Goal: Information Seeking & Learning: Check status

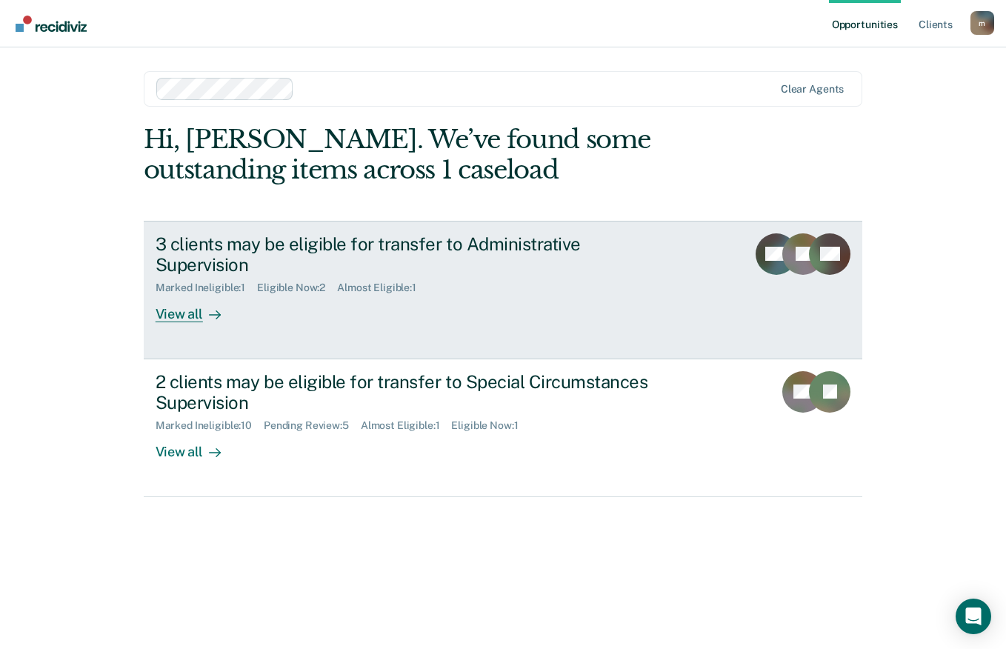
click at [201, 296] on div "View all" at bounding box center [197, 308] width 83 height 29
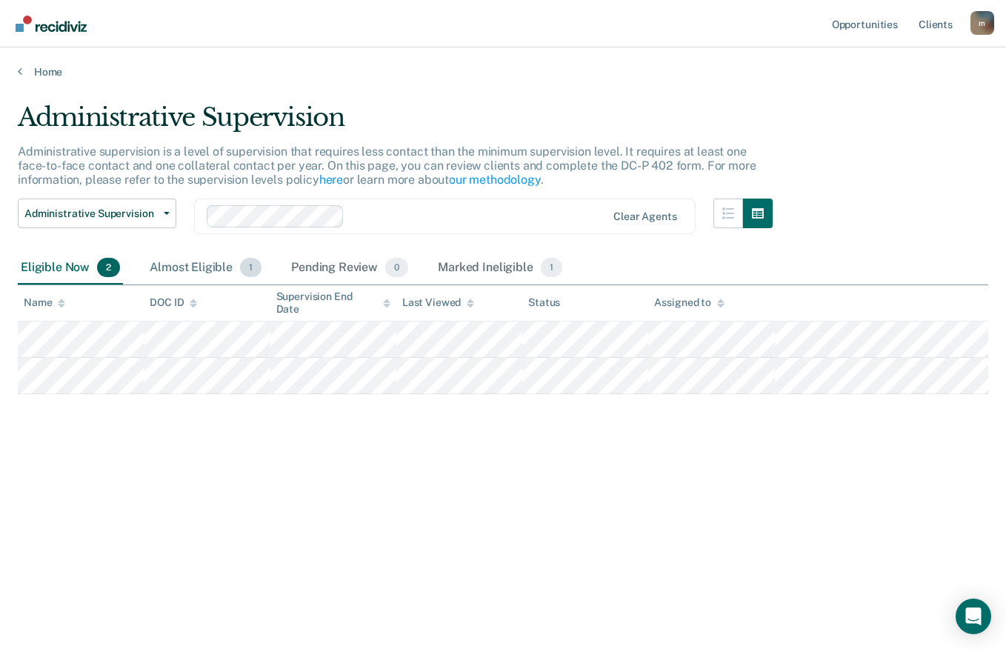
click at [228, 268] on div "Almost Eligible 1" at bounding box center [206, 268] width 118 height 33
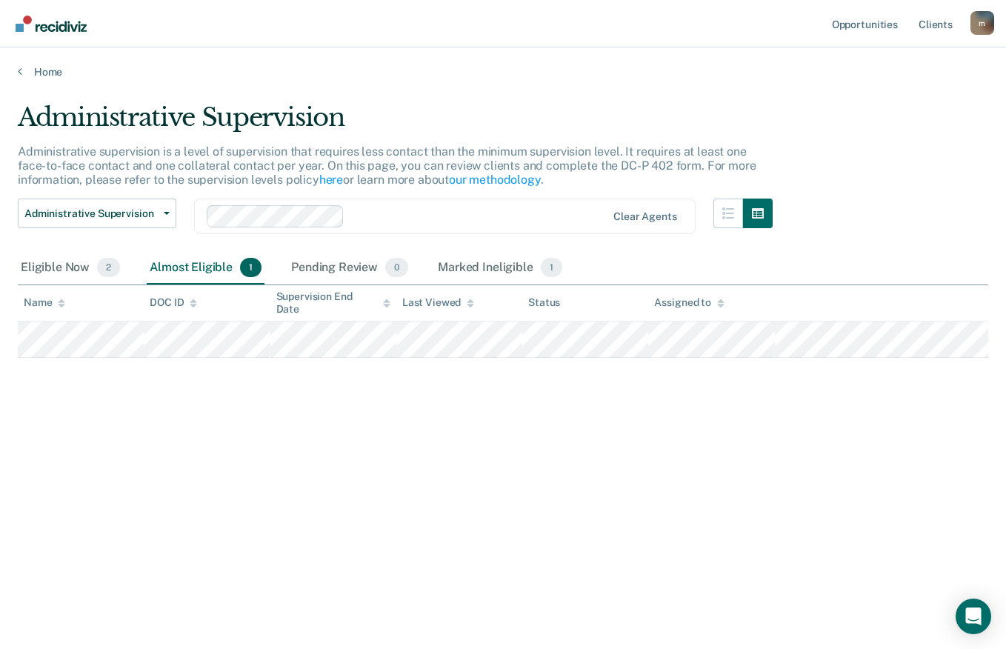
click at [64, 290] on th "Name" at bounding box center [81, 303] width 126 height 36
click at [77, 289] on th "Name" at bounding box center [81, 303] width 126 height 36
click at [88, 271] on div "Eligible Now 2" at bounding box center [70, 268] width 105 height 33
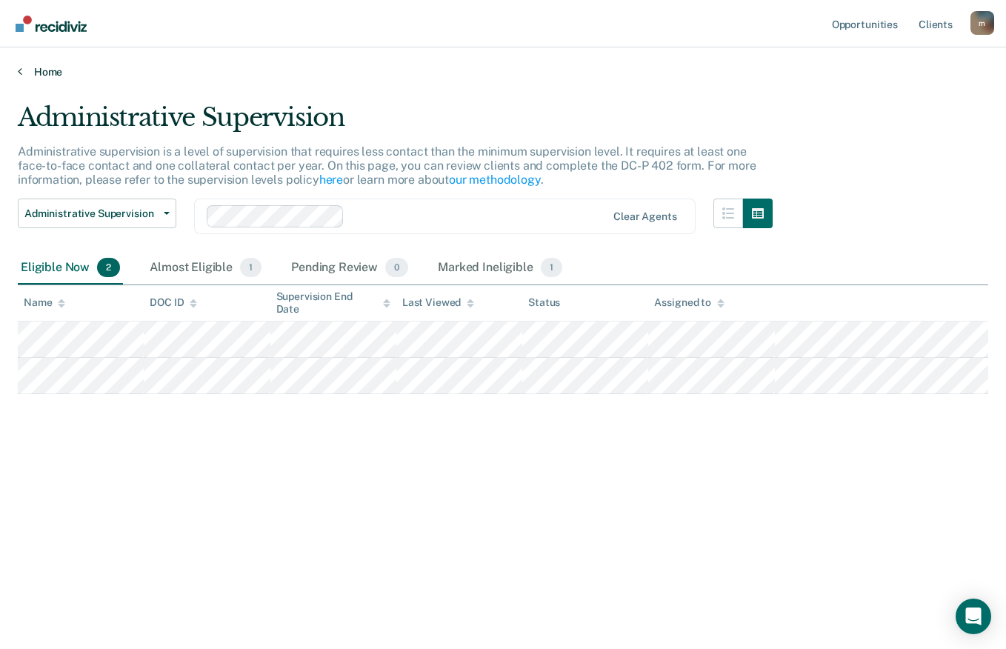
click at [41, 74] on link "Home" at bounding box center [503, 71] width 970 height 13
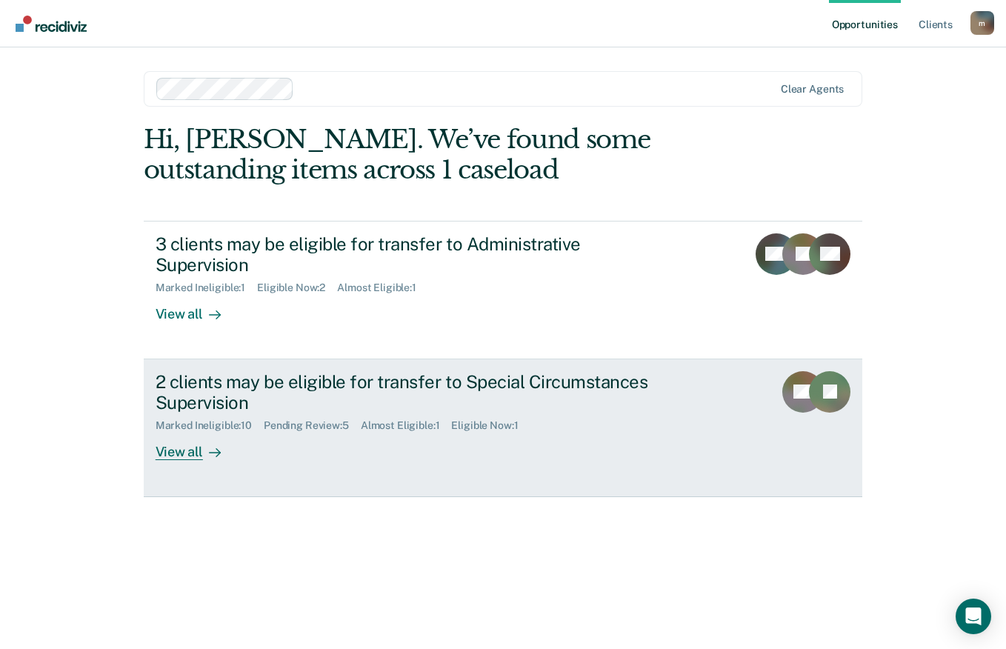
click at [520, 371] on div "2 clients may be eligible for transfer to Special Circumstances Supervision" at bounding box center [416, 392] width 520 height 43
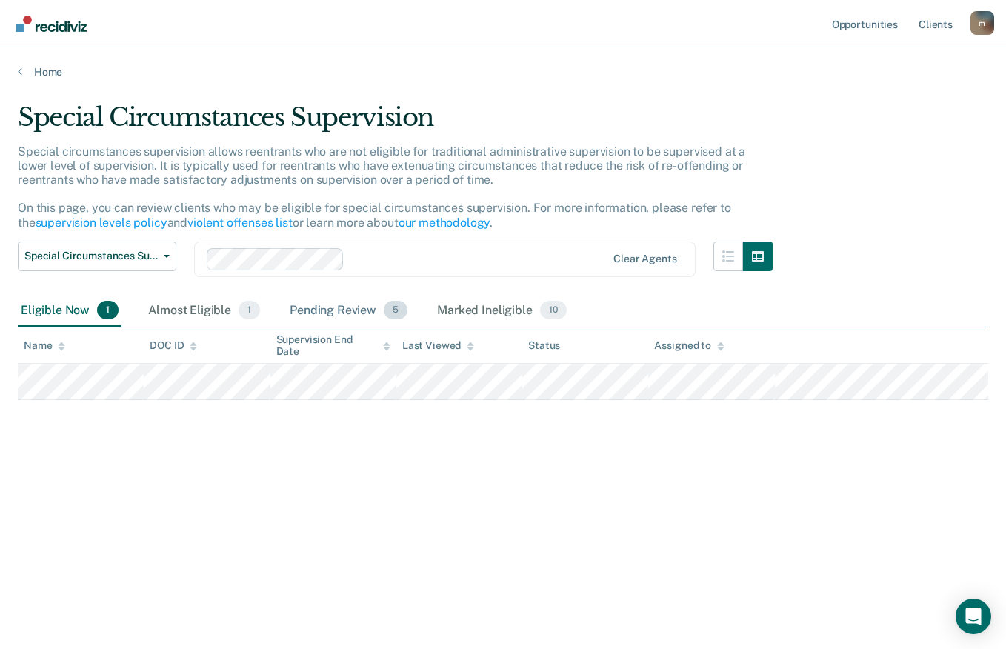
click at [374, 308] on div "Pending Review 5" at bounding box center [349, 311] width 124 height 33
